Goal: Entertainment & Leisure: Consume media (video, audio)

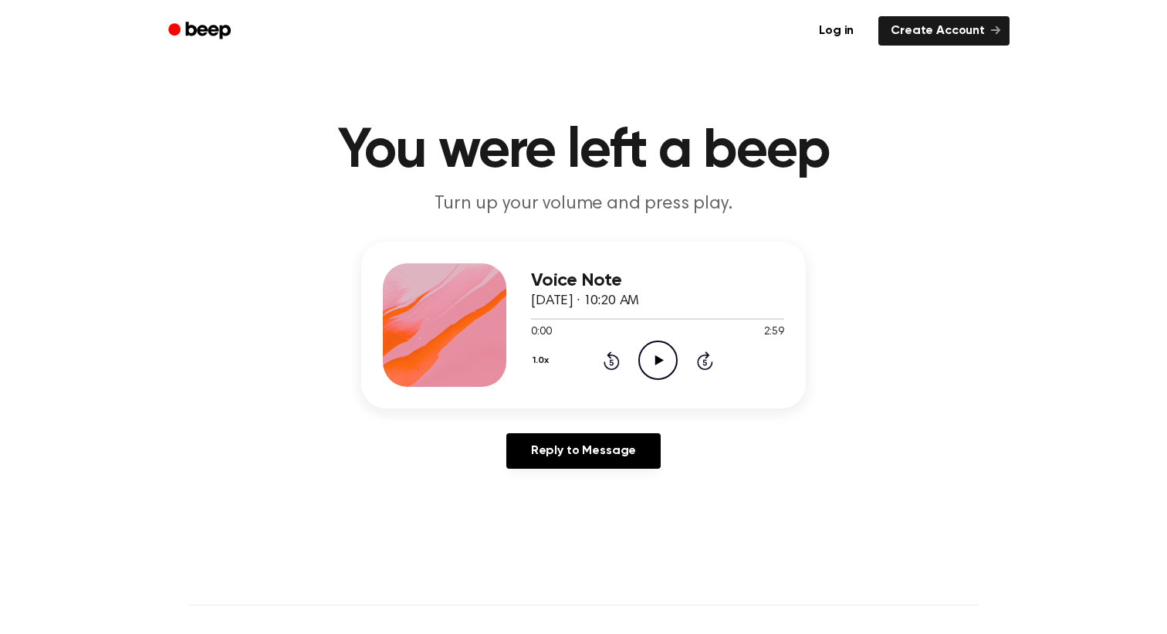
click at [658, 363] on icon "Play Audio" at bounding box center [657, 359] width 39 height 39
click at [657, 356] on icon "Pause Audio" at bounding box center [657, 359] width 39 height 39
click at [658, 358] on icon at bounding box center [658, 360] width 8 height 10
click at [654, 355] on icon "Play Audio" at bounding box center [657, 359] width 39 height 39
drag, startPoint x: 587, startPoint y: 320, endPoint x: 606, endPoint y: 319, distance: 18.6
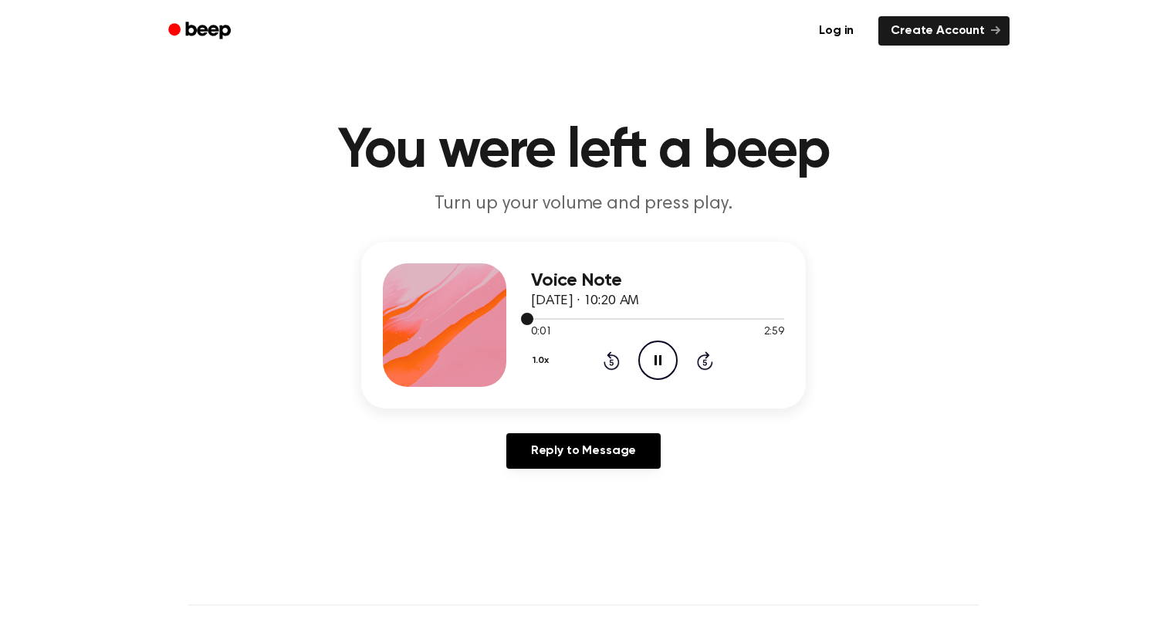
click at [606, 319] on div at bounding box center [657, 318] width 253 height 12
drag, startPoint x: 603, startPoint y: 320, endPoint x: 629, endPoint y: 319, distance: 26.3
click at [629, 319] on div at bounding box center [657, 318] width 253 height 12
click at [704, 357] on icon at bounding box center [705, 360] width 16 height 19
click at [644, 362] on icon "Play Audio" at bounding box center [657, 359] width 39 height 39
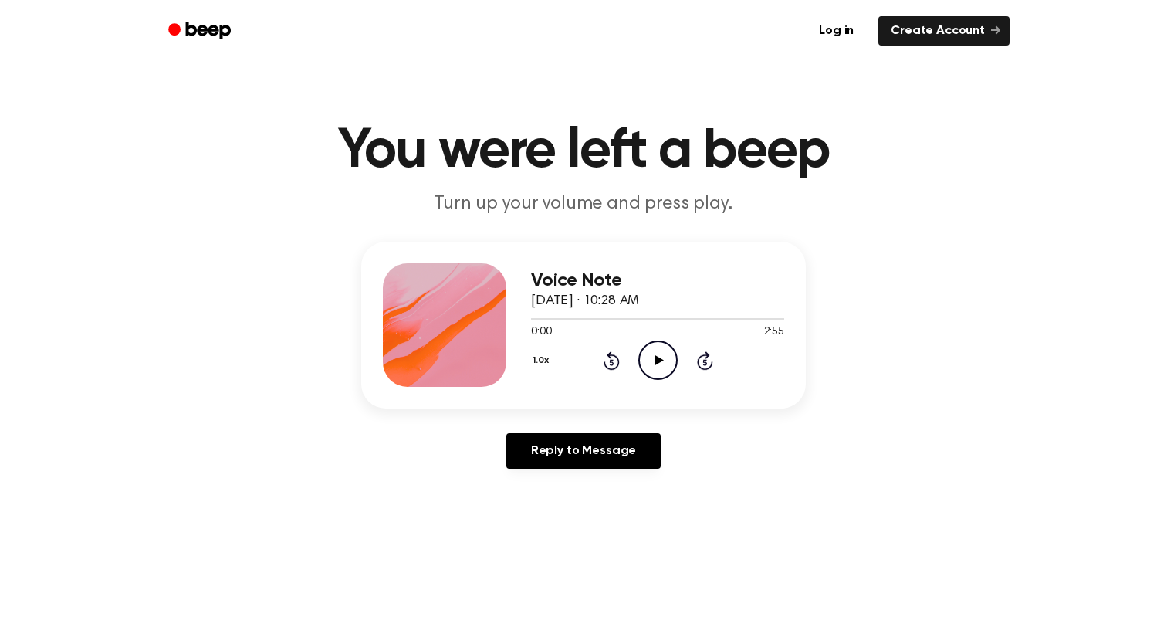
scroll to position [137, 0]
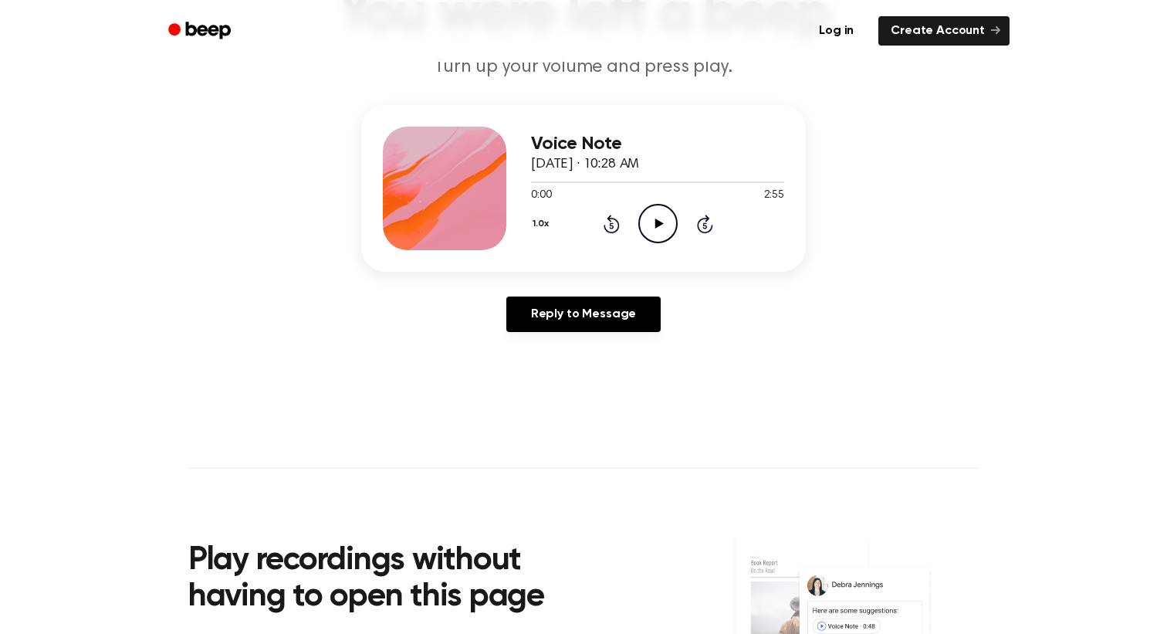
click at [668, 228] on icon "Play Audio" at bounding box center [657, 223] width 39 height 39
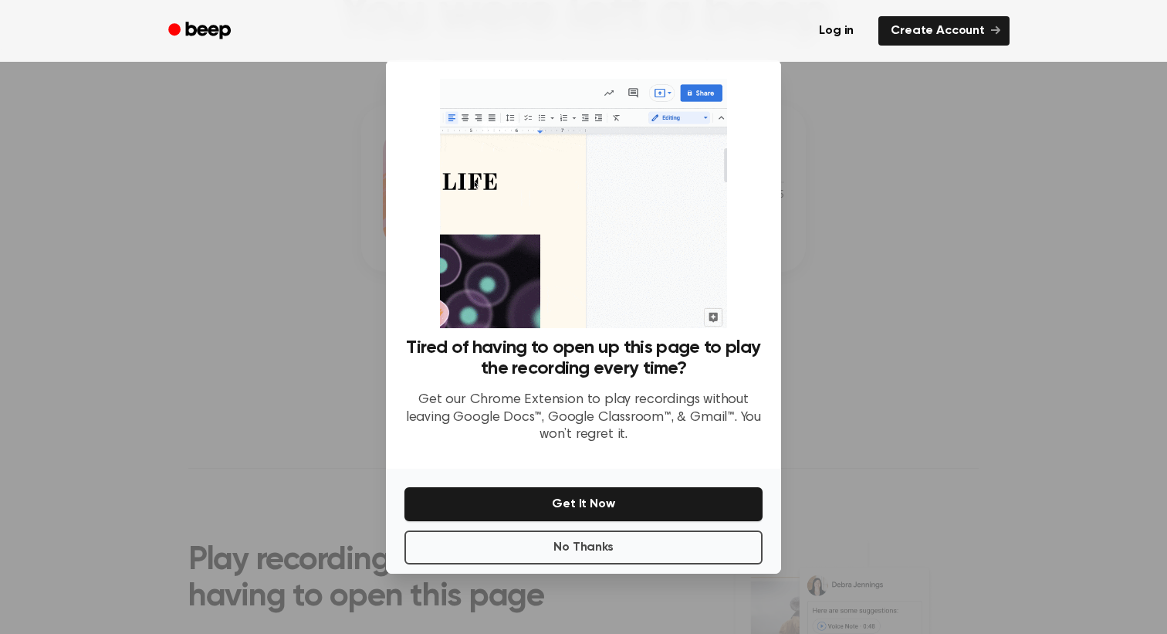
scroll to position [122, 0]
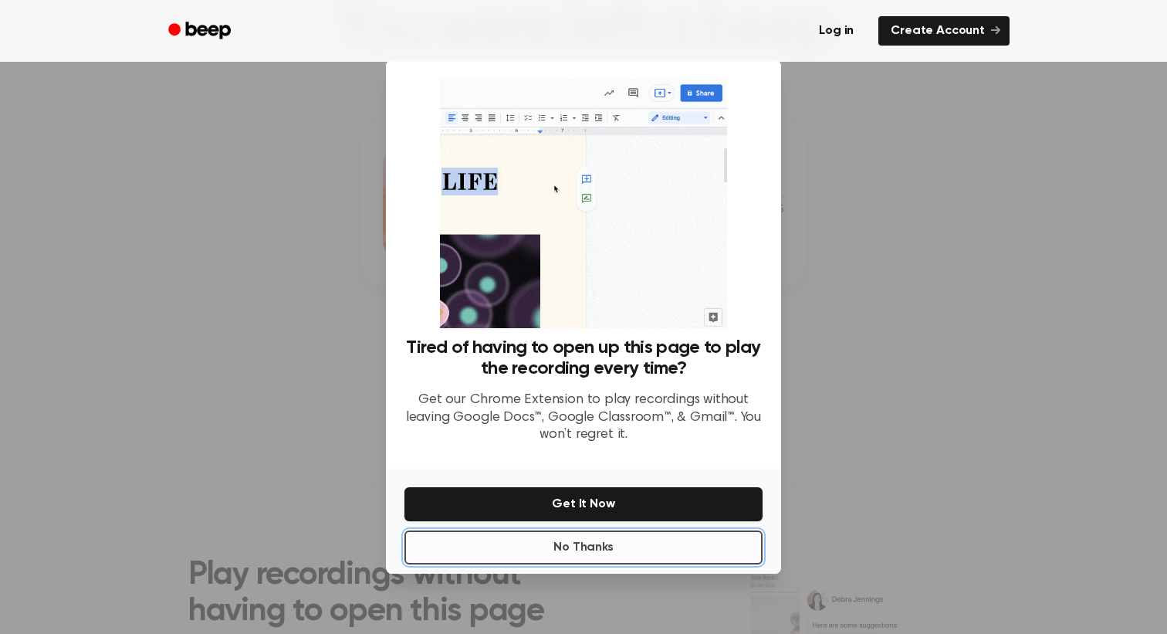
click at [592, 546] on button "No Thanks" at bounding box center [583, 547] width 358 height 34
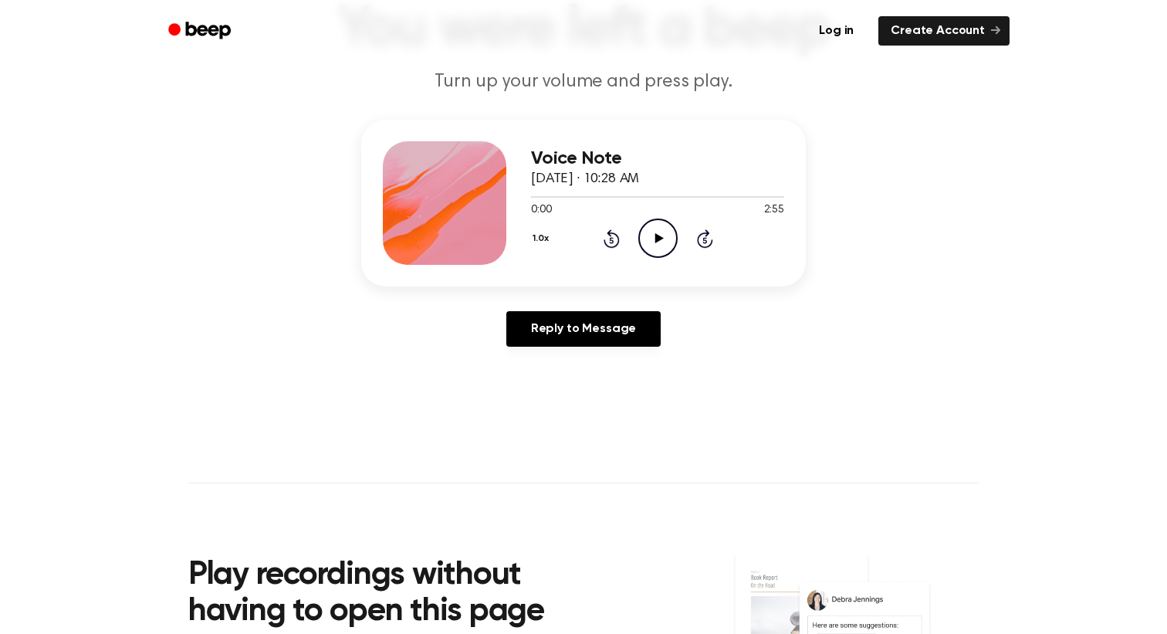
click at [654, 238] on icon "Play Audio" at bounding box center [657, 237] width 39 height 39
click at [658, 237] on icon at bounding box center [657, 238] width 7 height 10
click at [658, 237] on icon at bounding box center [658, 238] width 8 height 10
click at [660, 238] on icon at bounding box center [657, 238] width 7 height 10
click at [660, 238] on icon at bounding box center [658, 238] width 8 height 10
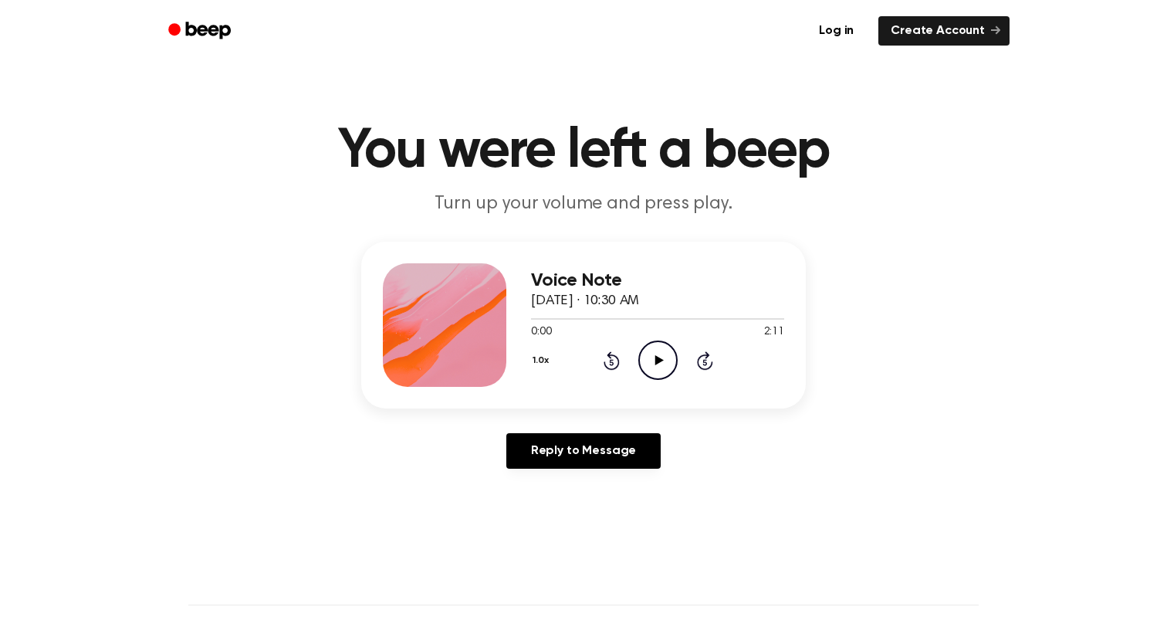
click at [657, 361] on icon at bounding box center [658, 360] width 8 height 10
click at [655, 359] on icon at bounding box center [658, 360] width 8 height 10
click at [607, 356] on icon at bounding box center [611, 360] width 16 height 19
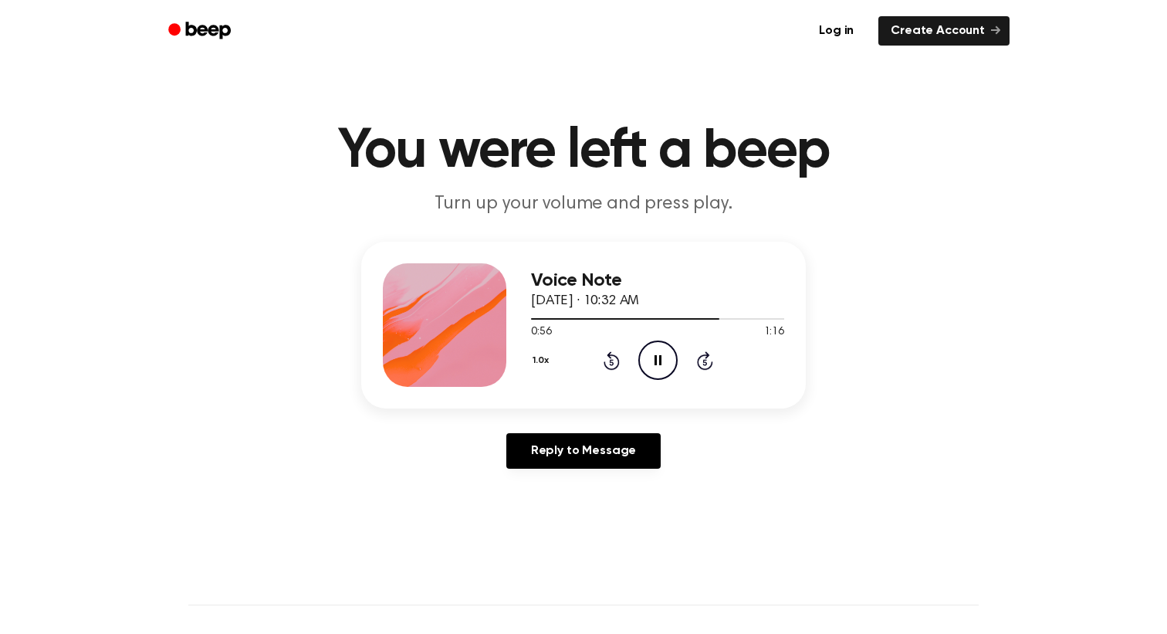
click at [607, 356] on icon at bounding box center [611, 360] width 16 height 19
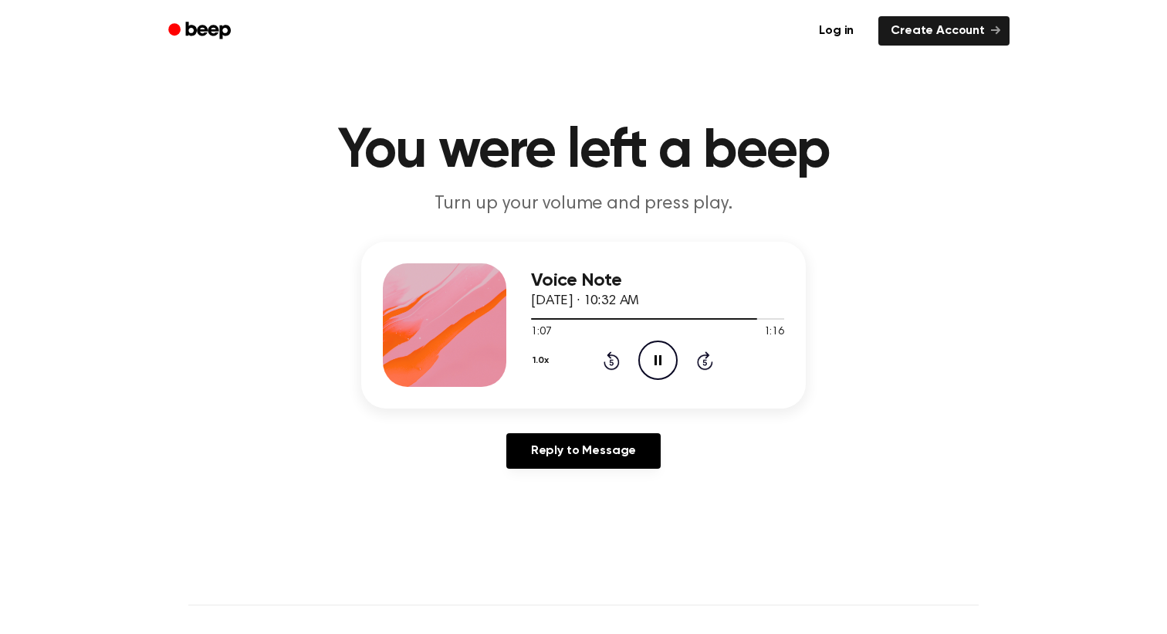
click at [668, 352] on icon "Pause Audio" at bounding box center [657, 359] width 39 height 39
click at [668, 352] on icon "Play Audio" at bounding box center [657, 359] width 39 height 39
click at [647, 359] on icon "Play Audio" at bounding box center [657, 359] width 39 height 39
click at [657, 364] on icon "Play Audio" at bounding box center [657, 359] width 39 height 39
drag, startPoint x: 677, startPoint y: 318, endPoint x: 567, endPoint y: 322, distance: 109.6
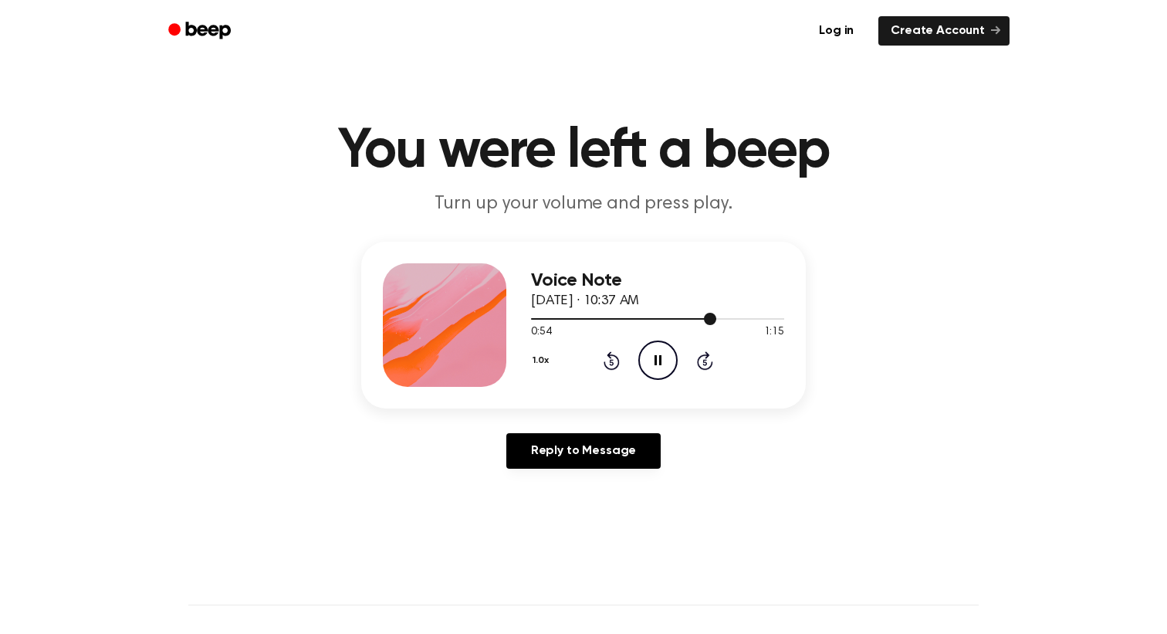
click at [567, 322] on div at bounding box center [657, 318] width 253 height 12
click at [655, 366] on icon "Pause Audio" at bounding box center [657, 359] width 39 height 39
click at [655, 366] on icon "Play Audio" at bounding box center [657, 359] width 39 height 39
